Goal: Navigation & Orientation: Find specific page/section

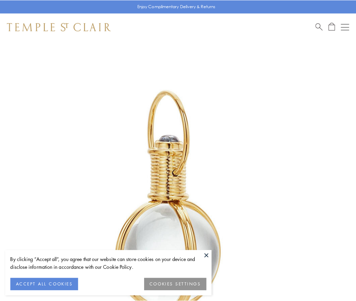
scroll to position [177, 0]
